Goal: Task Accomplishment & Management: Manage account settings

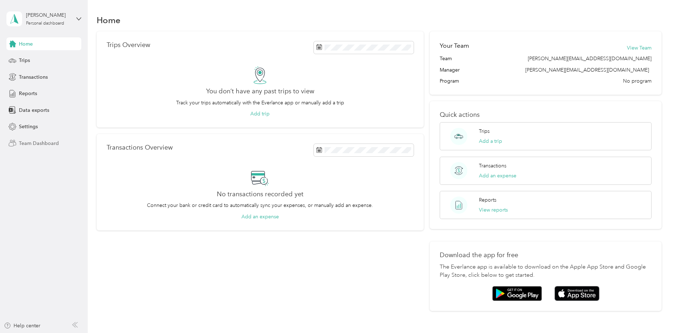
click at [44, 145] on span "Team Dashboard" at bounding box center [39, 143] width 40 height 7
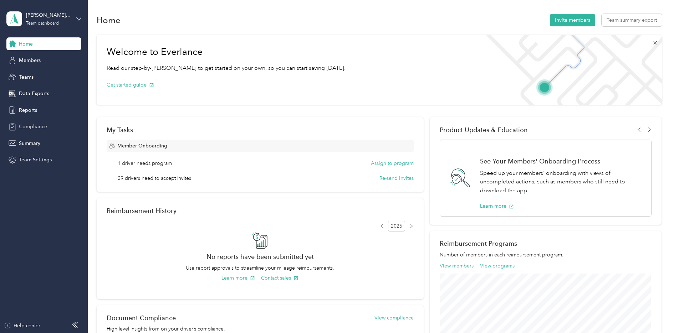
click at [40, 130] on span "Compliance" at bounding box center [33, 126] width 28 height 7
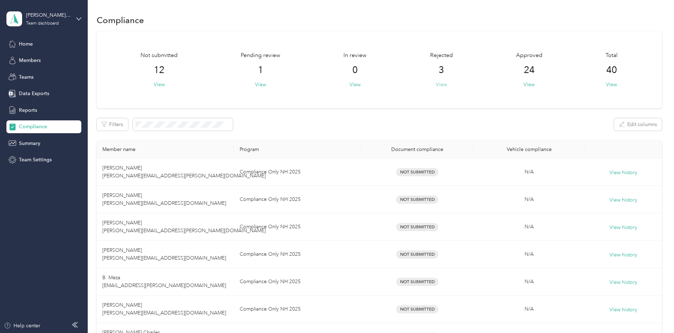
click at [441, 85] on button "View" at bounding box center [441, 84] width 11 height 7
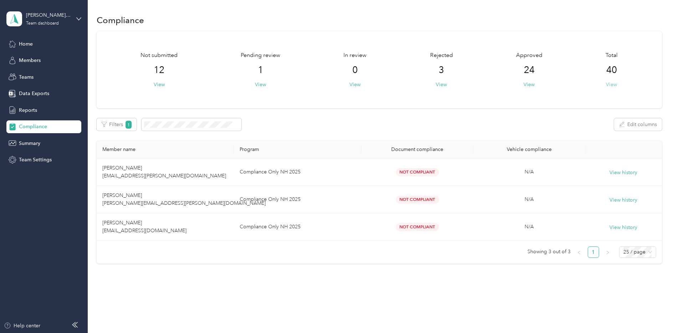
click at [445, 85] on button "View" at bounding box center [611, 84] width 11 height 7
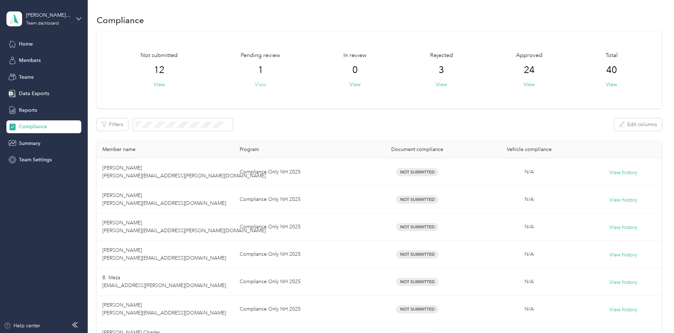
click at [258, 84] on button "View" at bounding box center [260, 84] width 11 height 7
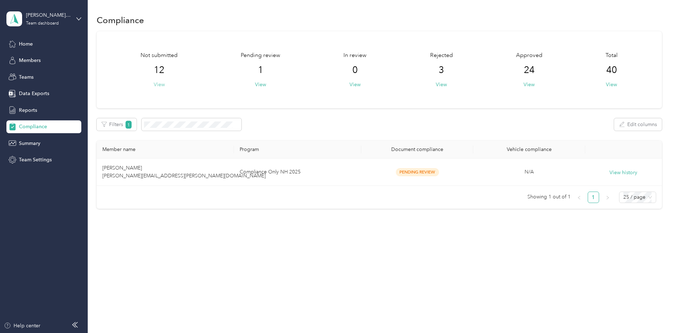
click at [163, 85] on button "View" at bounding box center [159, 84] width 11 height 7
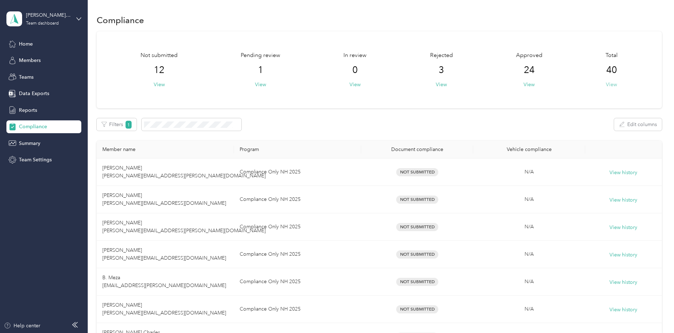
click at [445, 86] on button "View" at bounding box center [611, 84] width 11 height 7
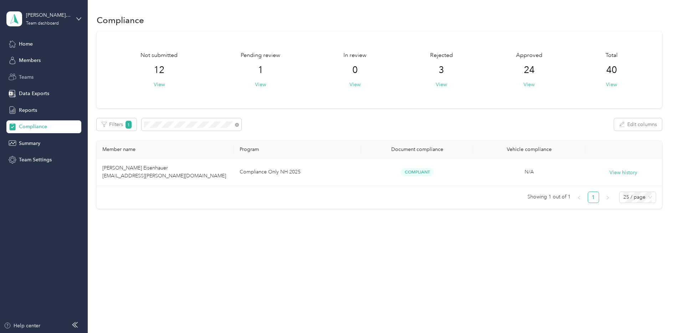
click at [30, 80] on span "Teams" at bounding box center [26, 76] width 15 height 7
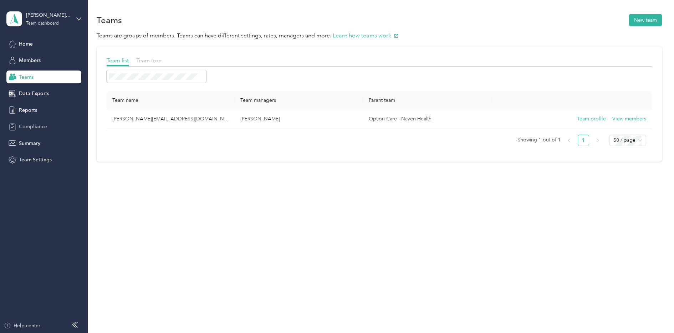
click at [36, 126] on span "Compliance" at bounding box center [33, 126] width 28 height 7
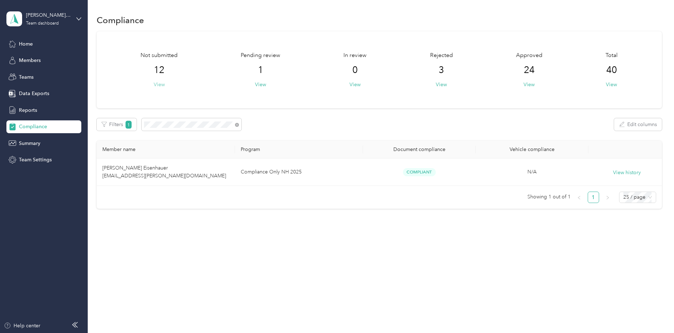
click at [159, 85] on button "View" at bounding box center [159, 84] width 11 height 7
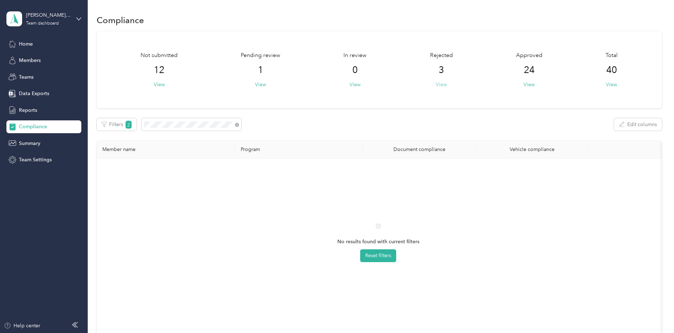
click at [444, 82] on button "View" at bounding box center [441, 84] width 11 height 7
click at [440, 84] on button "View" at bounding box center [441, 84] width 11 height 7
click at [23, 110] on span "Reports" at bounding box center [28, 110] width 18 height 7
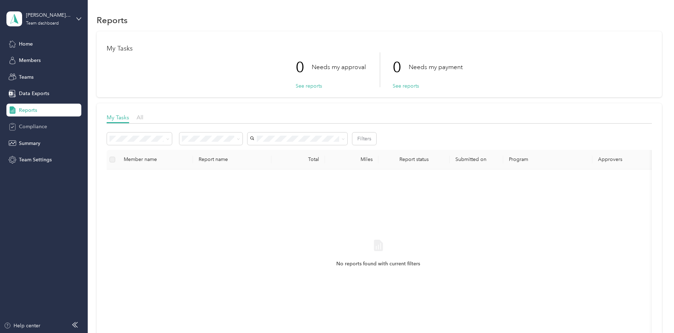
click at [30, 127] on span "Compliance" at bounding box center [33, 126] width 28 height 7
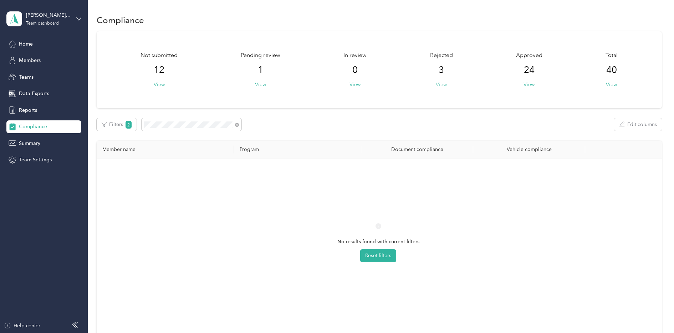
click at [440, 81] on button "View" at bounding box center [441, 84] width 11 height 7
click at [128, 125] on span "2" at bounding box center [128, 125] width 6 height 8
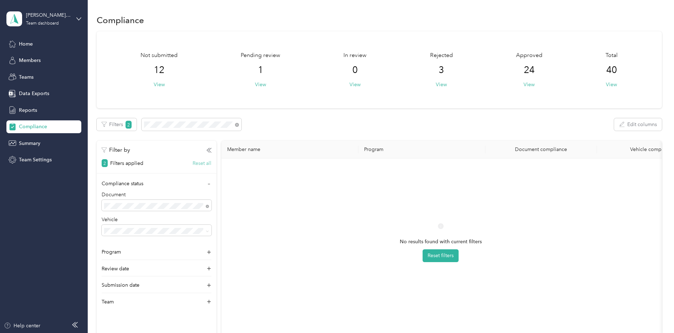
click at [208, 166] on button "Reset all" at bounding box center [202, 163] width 19 height 7
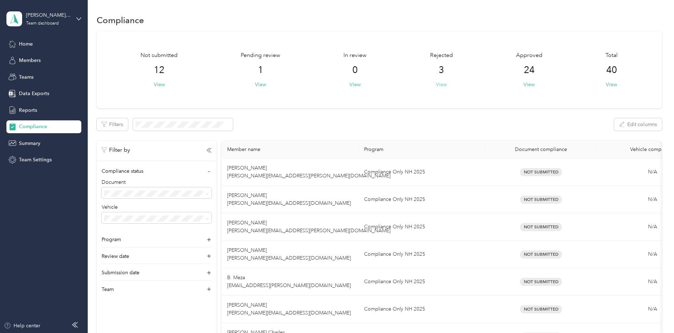
click at [439, 86] on button "View" at bounding box center [441, 84] width 11 height 7
